Goal: Task Accomplishment & Management: Use online tool/utility

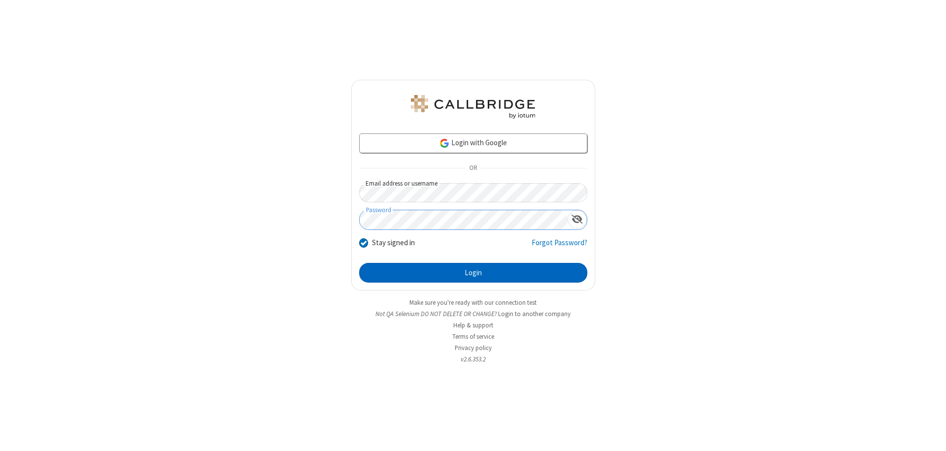
click at [473, 273] on button "Login" at bounding box center [473, 273] width 228 height 20
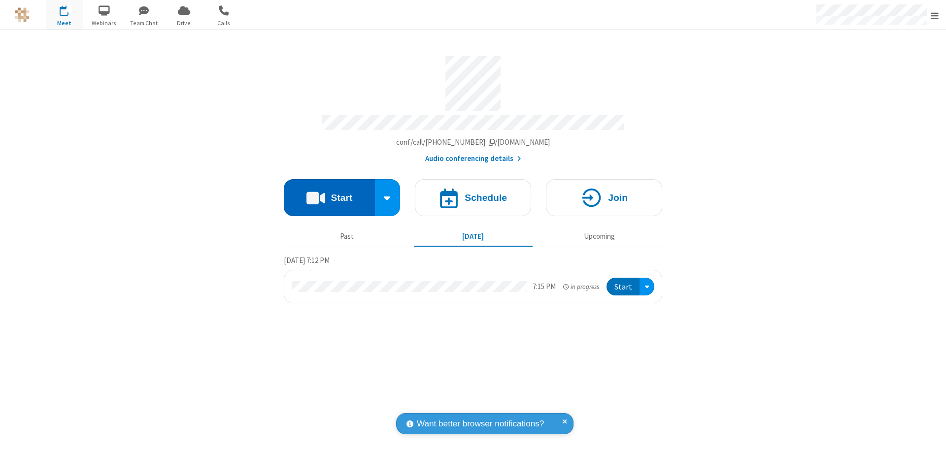
click at [329, 193] on button "Start" at bounding box center [329, 197] width 91 height 37
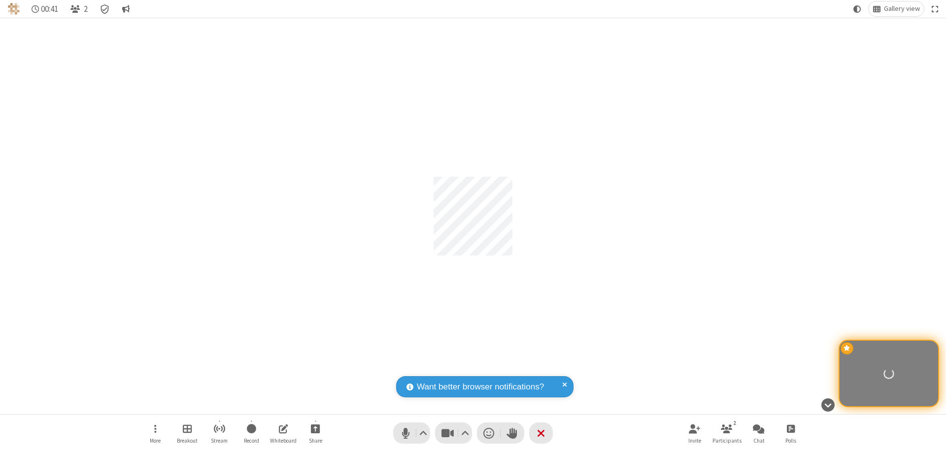
click at [727, 440] on span "Participants" at bounding box center [726, 441] width 29 height 6
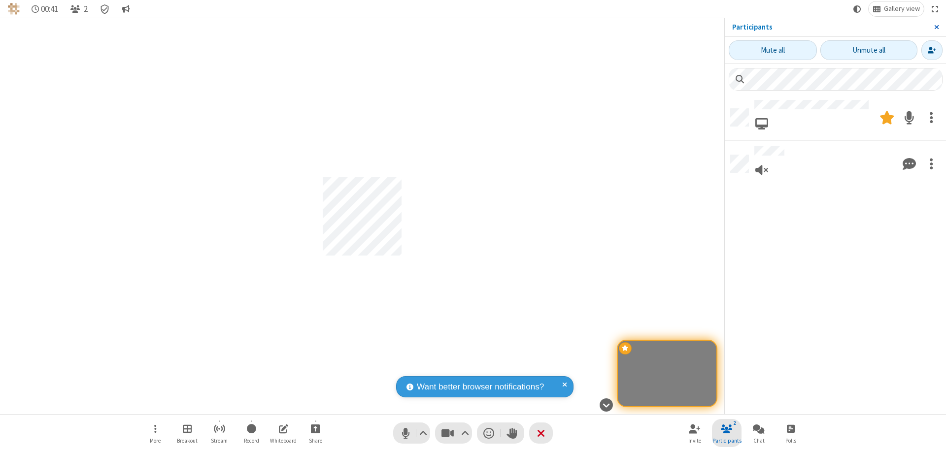
click at [936, 27] on span "Close sidebar" at bounding box center [936, 27] width 5 height 8
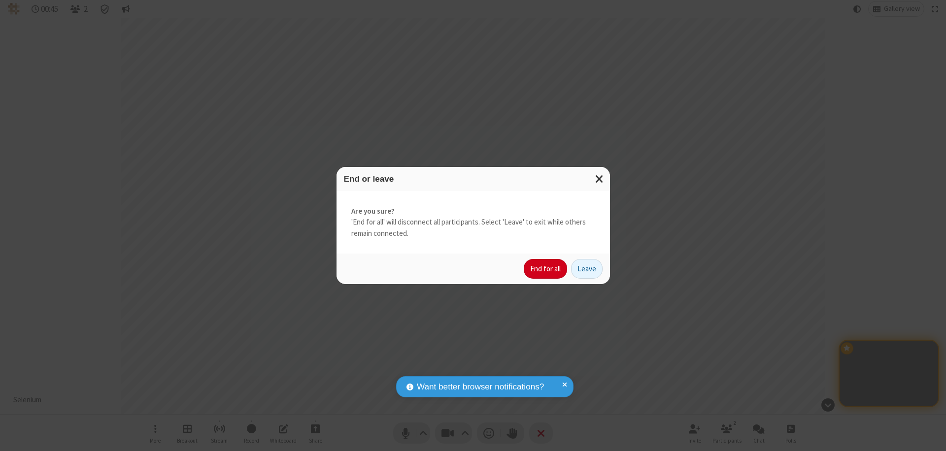
click at [546, 269] on button "End for all" at bounding box center [545, 269] width 43 height 20
